Goal: Information Seeking & Learning: Check status

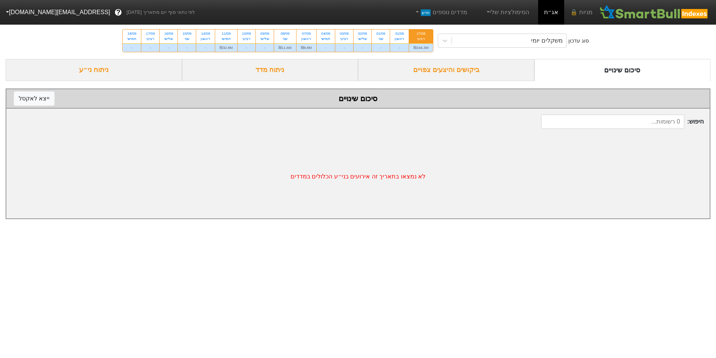
click at [467, 69] on div "ביקושים והיצעים צפויים" at bounding box center [446, 70] width 176 height 22
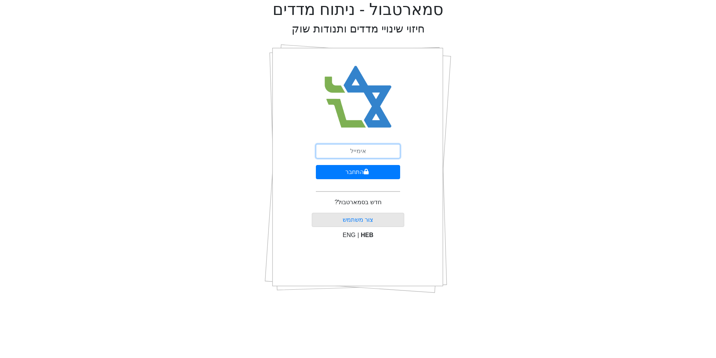
click at [366, 153] on input "email" at bounding box center [358, 151] width 84 height 14
type input "[EMAIL_ADDRESS][DOMAIN_NAME]"
click at [337, 171] on button "התחבר" at bounding box center [358, 172] width 84 height 14
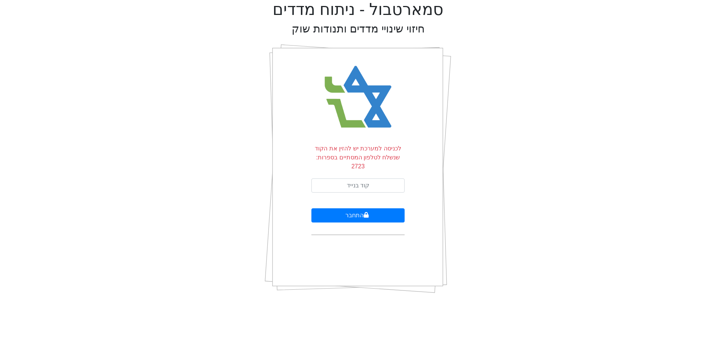
click at [355, 160] on p "לכניסה למערכת יש להזין את הקוד שנשלח לטלפון המסתיים בספרות: 2723" at bounding box center [358, 157] width 93 height 27
click at [360, 178] on input "text" at bounding box center [358, 185] width 93 height 14
type input "580226"
click at [357, 208] on button "התחבר" at bounding box center [358, 215] width 93 height 14
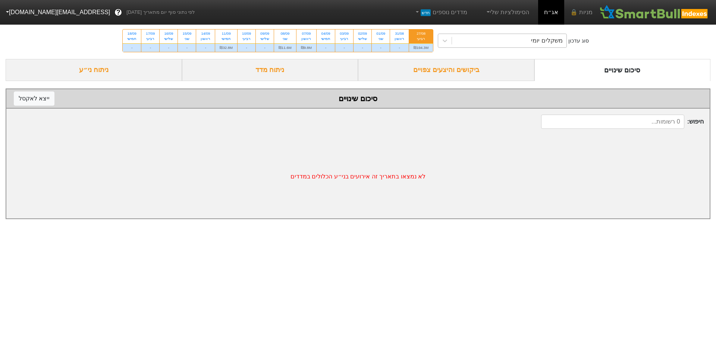
click at [538, 38] on div "משקלים יומי" at bounding box center [546, 40] width 31 height 9
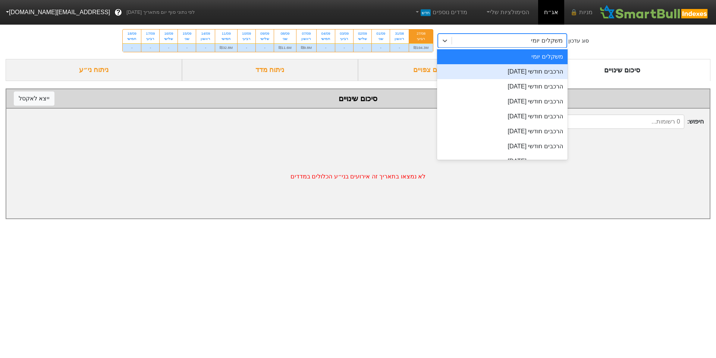
click at [534, 70] on div "הרכבים חודשי [DATE]" at bounding box center [502, 71] width 131 height 15
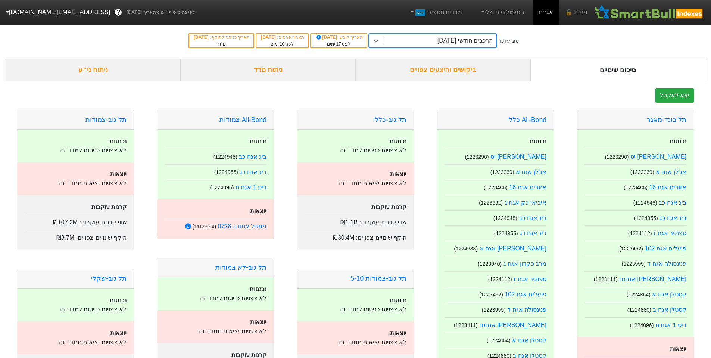
click at [485, 63] on div "ביקושים והיצעים צפויים" at bounding box center [443, 70] width 175 height 22
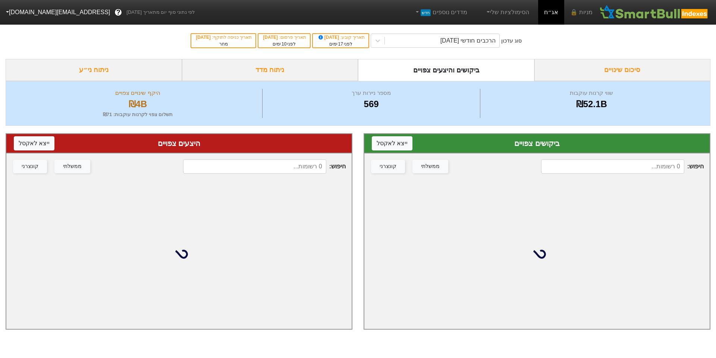
click at [600, 65] on div "סיכום שינויים" at bounding box center [623, 70] width 176 height 22
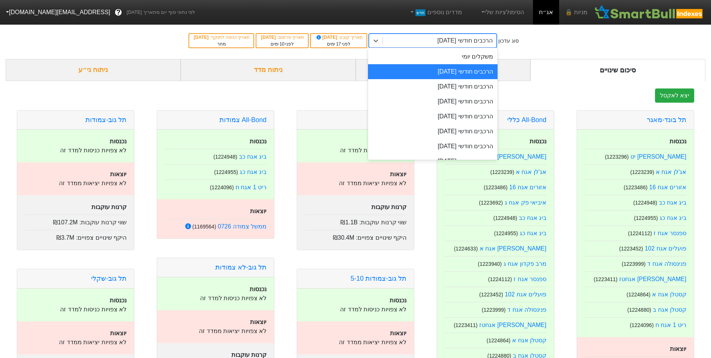
click at [457, 40] on div "הרכבים חודשי [DATE]" at bounding box center [464, 40] width 55 height 9
click at [469, 57] on div "משקלים יומי" at bounding box center [432, 56] width 129 height 15
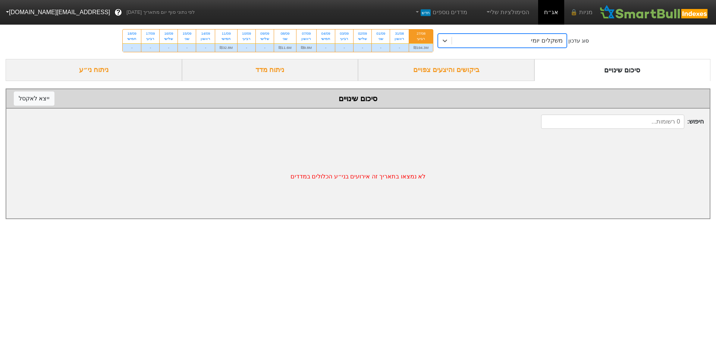
click at [491, 69] on div "ביקושים והיצעים צפויים" at bounding box center [446, 70] width 176 height 22
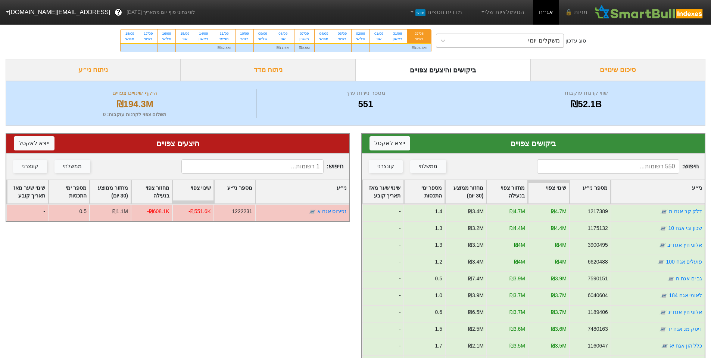
click at [501, 34] on div "סוג עדכון משקלים יומי 27/08 רביעי ₪194.3M 31/08 ראשון - 01/09 שני - 02/09 שלישי…" at bounding box center [355, 40] width 711 height 37
click at [503, 39] on div "משקלים יומי" at bounding box center [506, 40] width 113 height 13
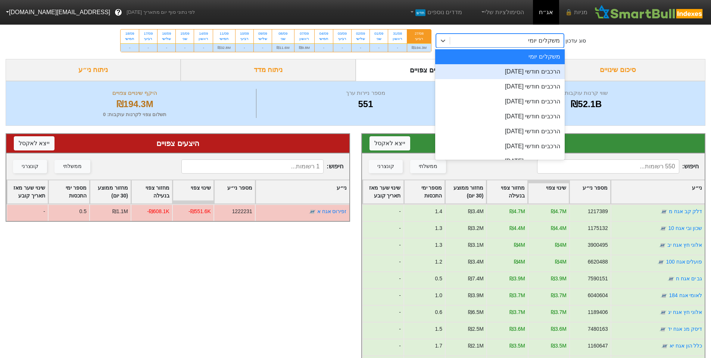
click at [532, 66] on div "הרכבים חודשי [DATE]" at bounding box center [499, 71] width 129 height 15
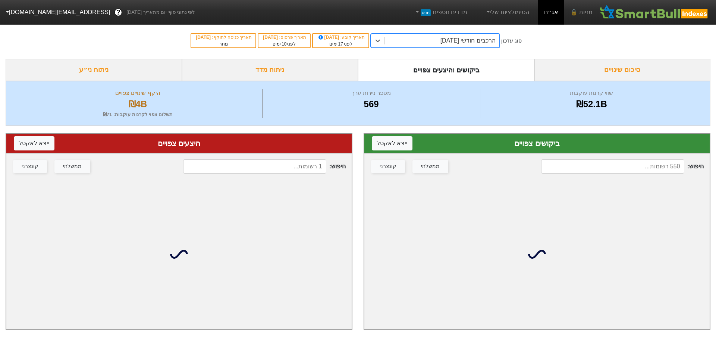
drag, startPoint x: 463, startPoint y: 42, endPoint x: 468, endPoint y: 47, distance: 6.6
click at [465, 42] on div "הרכבים חודשי [DATE]" at bounding box center [468, 40] width 55 height 9
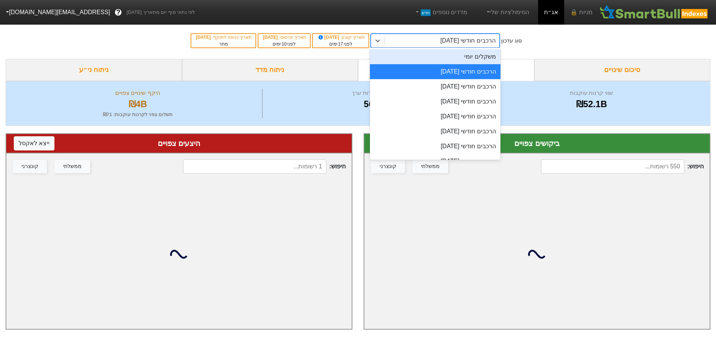
click at [493, 56] on div "משקלים יומי" at bounding box center [435, 56] width 131 height 15
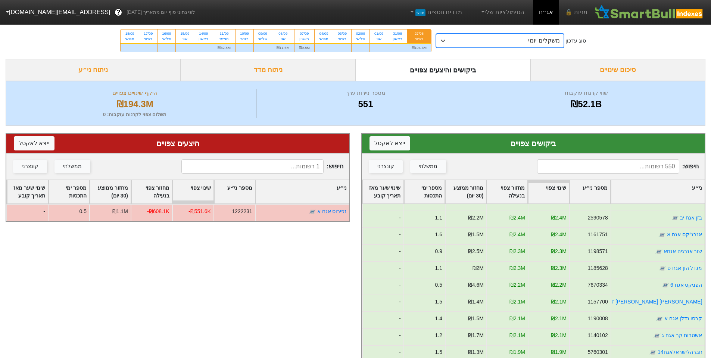
scroll to position [448, 0]
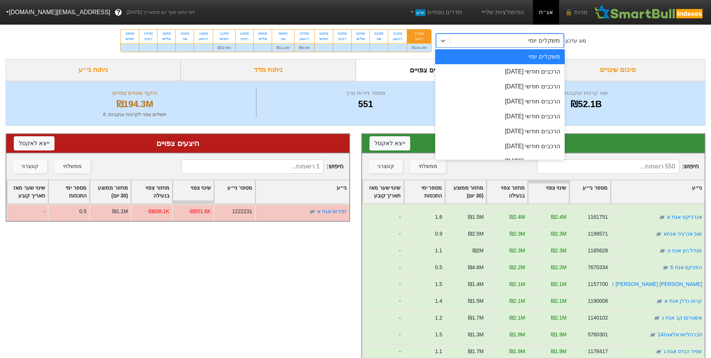
click at [468, 44] on div "משקלים יומי" at bounding box center [506, 40] width 113 height 13
click at [528, 70] on div "הרכבים חודשי [DATE]" at bounding box center [499, 71] width 129 height 15
